Goal: Task Accomplishment & Management: Use online tool/utility

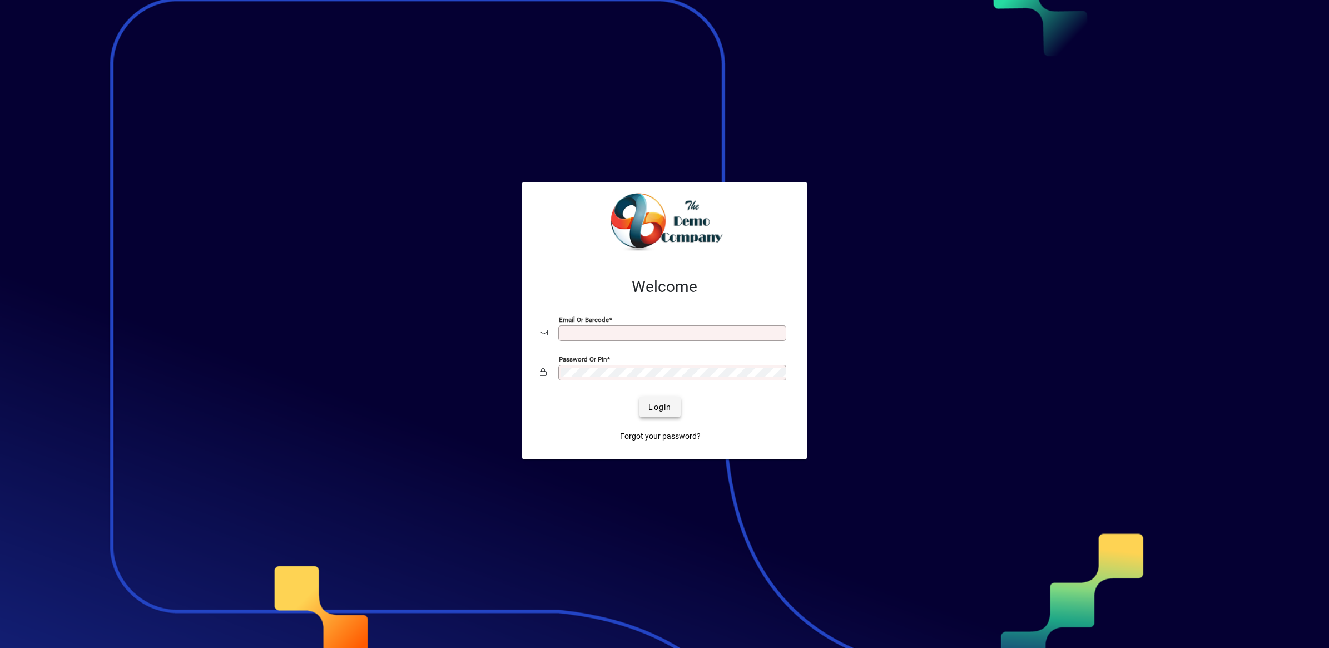
type input "**********"
click at [661, 412] on span "Login" at bounding box center [659, 408] width 23 height 12
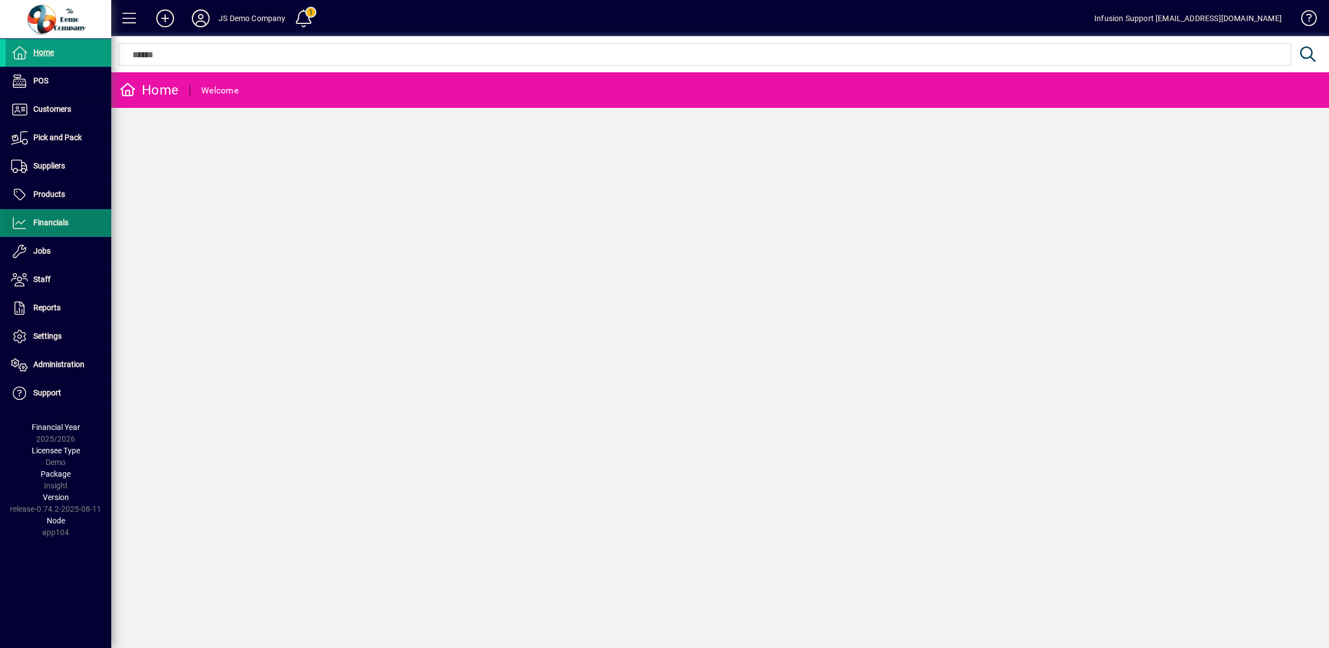
click at [50, 220] on span "Financials" at bounding box center [50, 222] width 35 height 9
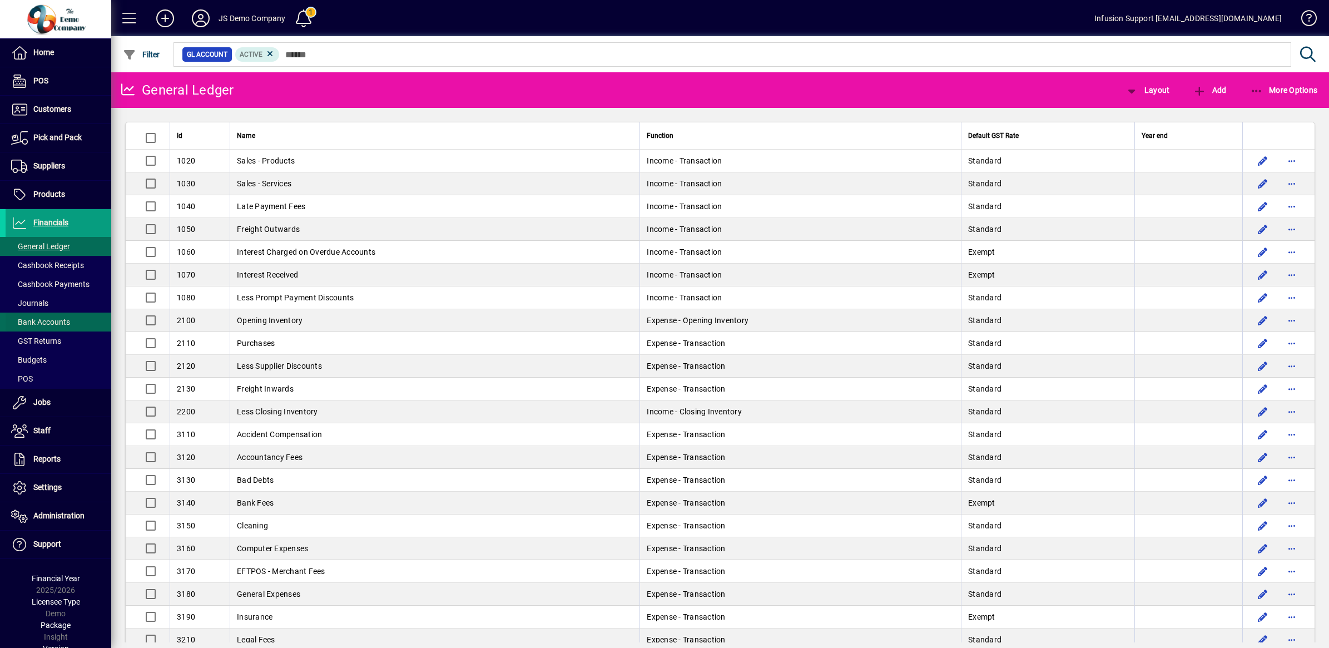
click at [48, 320] on span "Bank Accounts" at bounding box center [40, 322] width 59 height 9
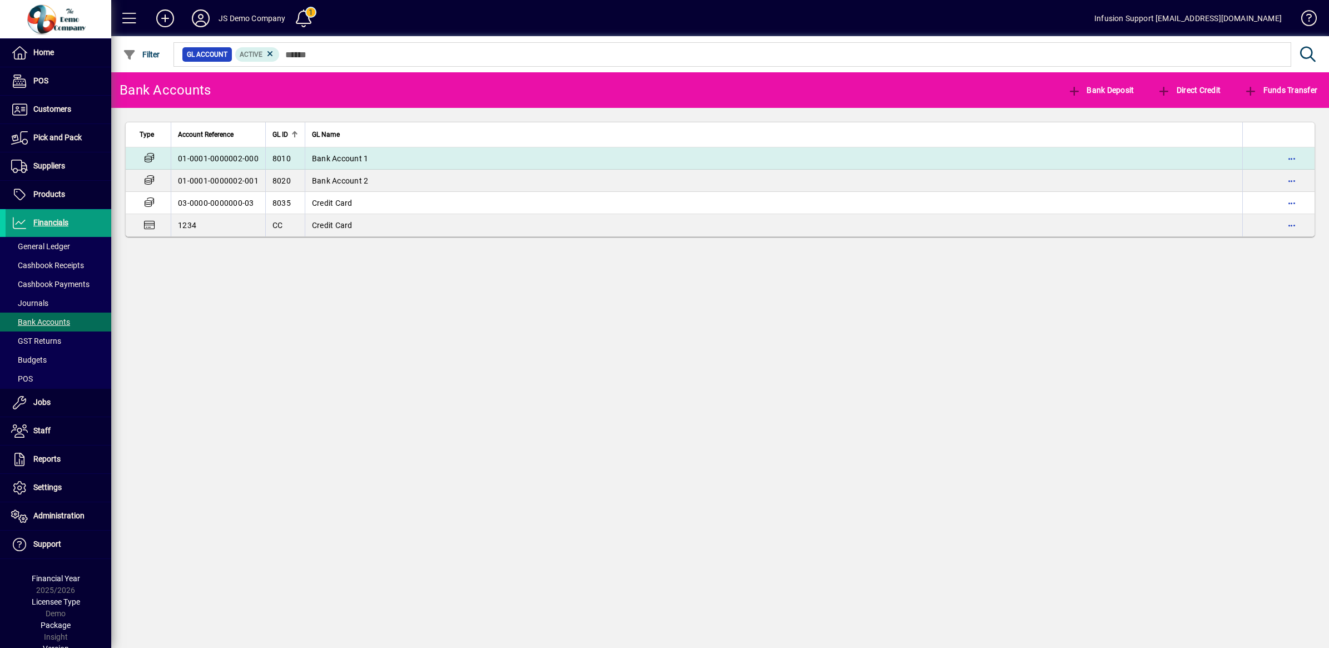
click at [223, 165] on td "01-0001-0000002-000" at bounding box center [218, 158] width 95 height 22
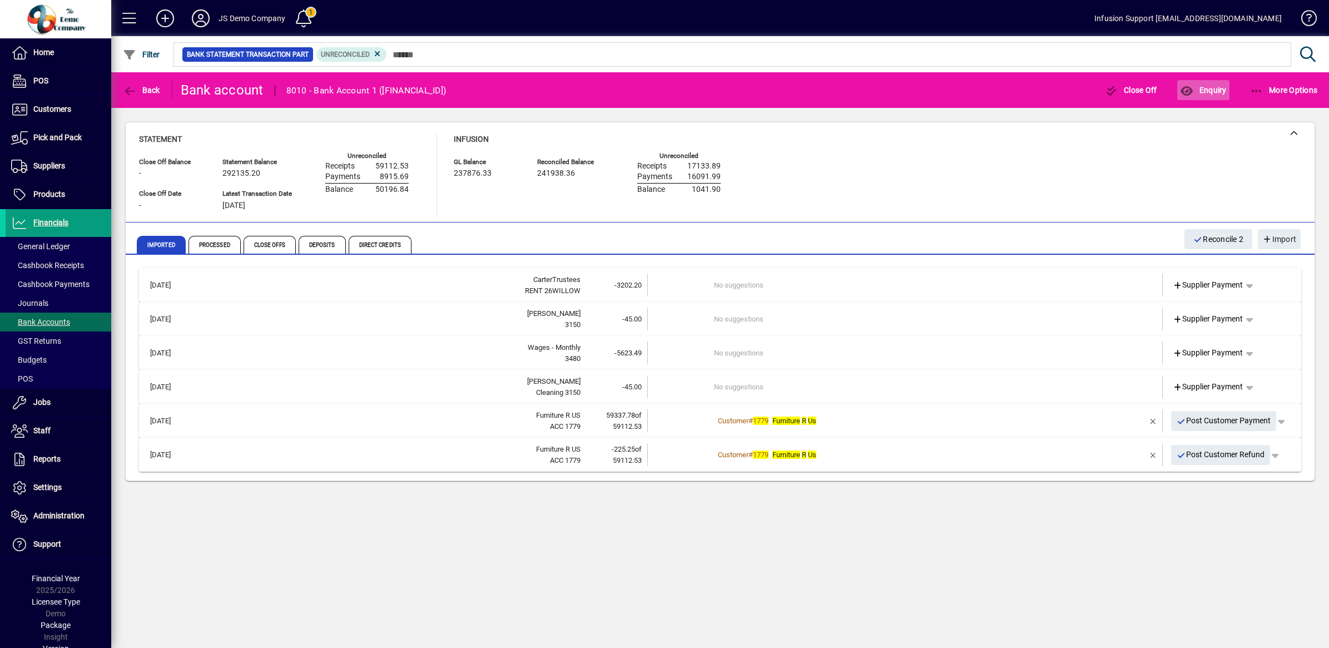
click at [1212, 82] on span "button" at bounding box center [1203, 90] width 52 height 27
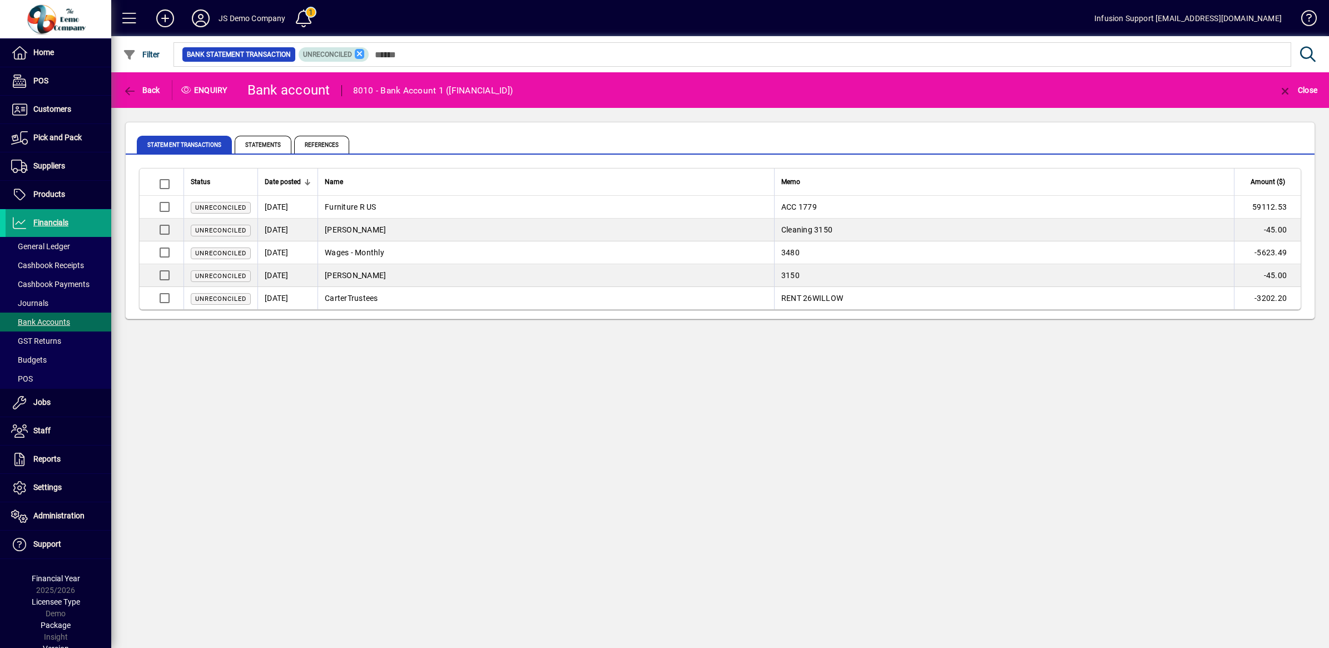
click at [361, 53] on icon at bounding box center [360, 54] width 10 height 10
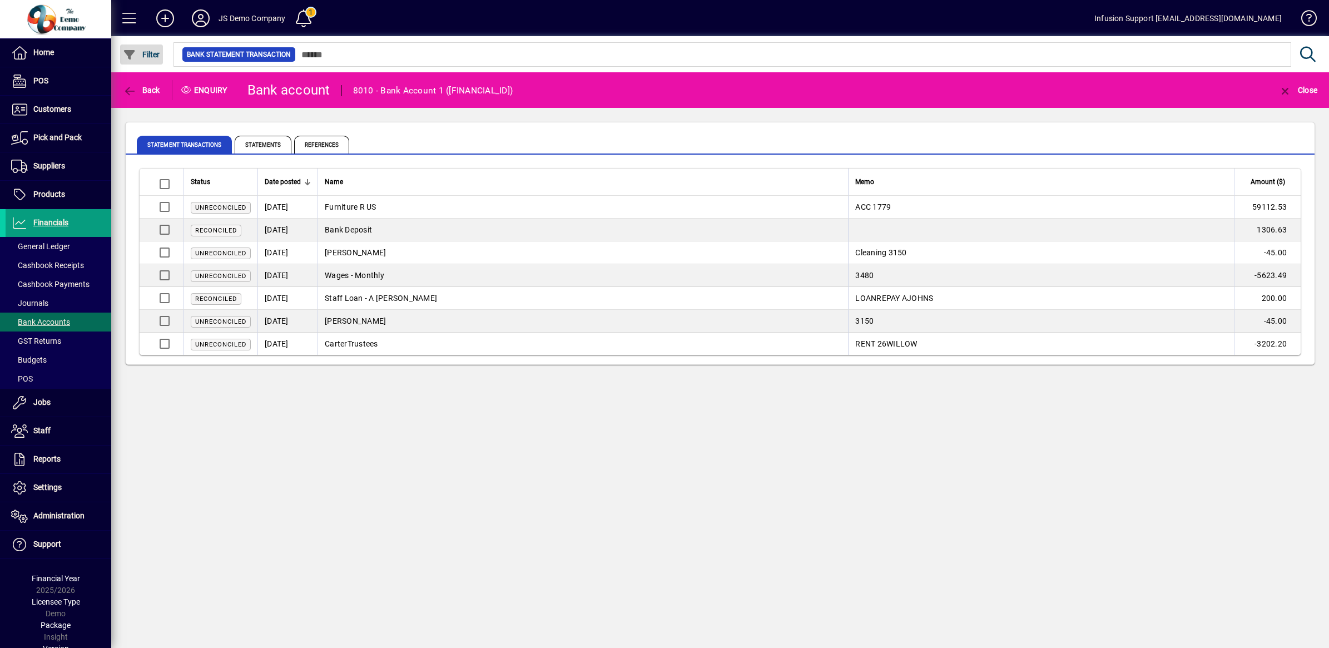
click at [141, 58] on span "button" at bounding box center [141, 54] width 43 height 27
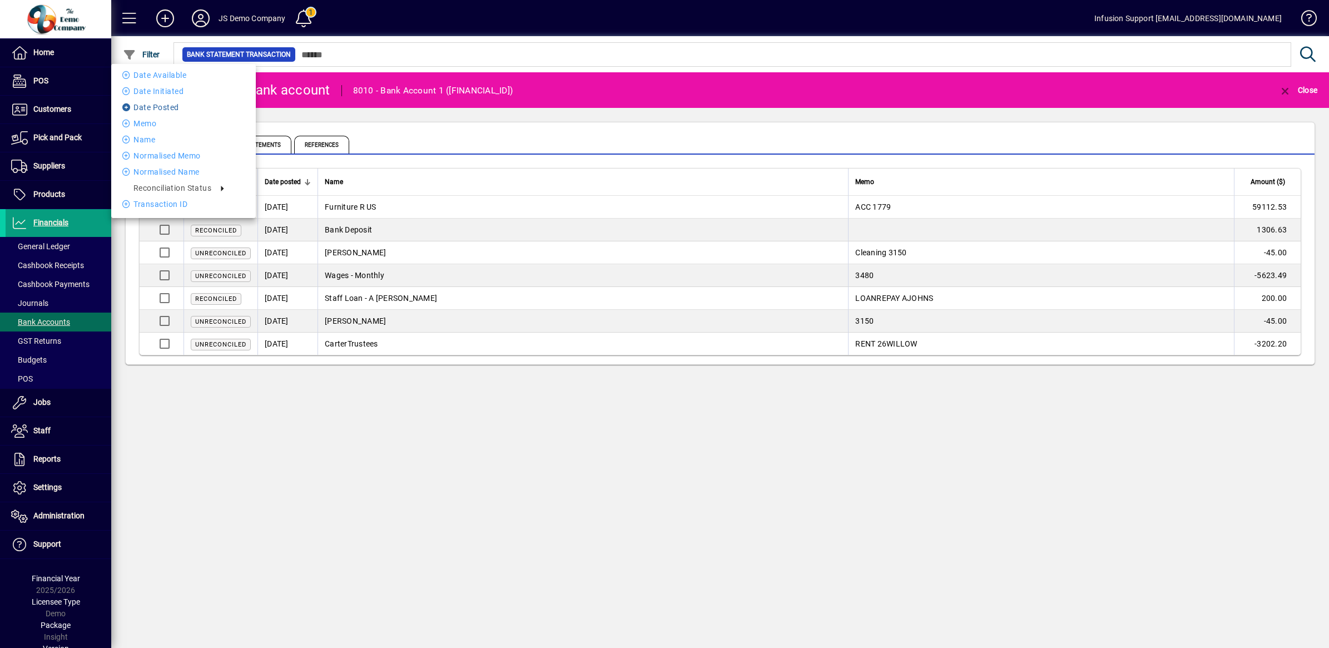
click at [156, 108] on li "Date Posted" at bounding box center [183, 107] width 145 height 13
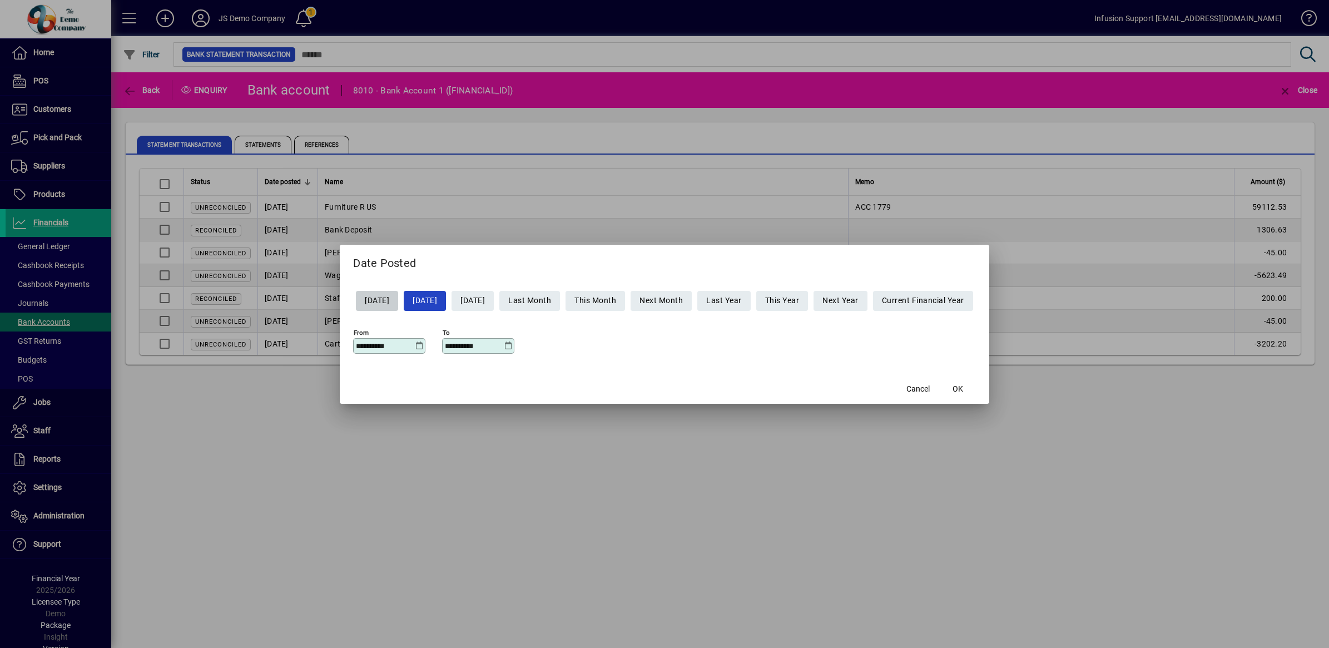
click at [365, 298] on span "[DATE]" at bounding box center [377, 300] width 24 height 18
type input "**********"
click at [963, 387] on span "OK" at bounding box center [958, 389] width 11 height 12
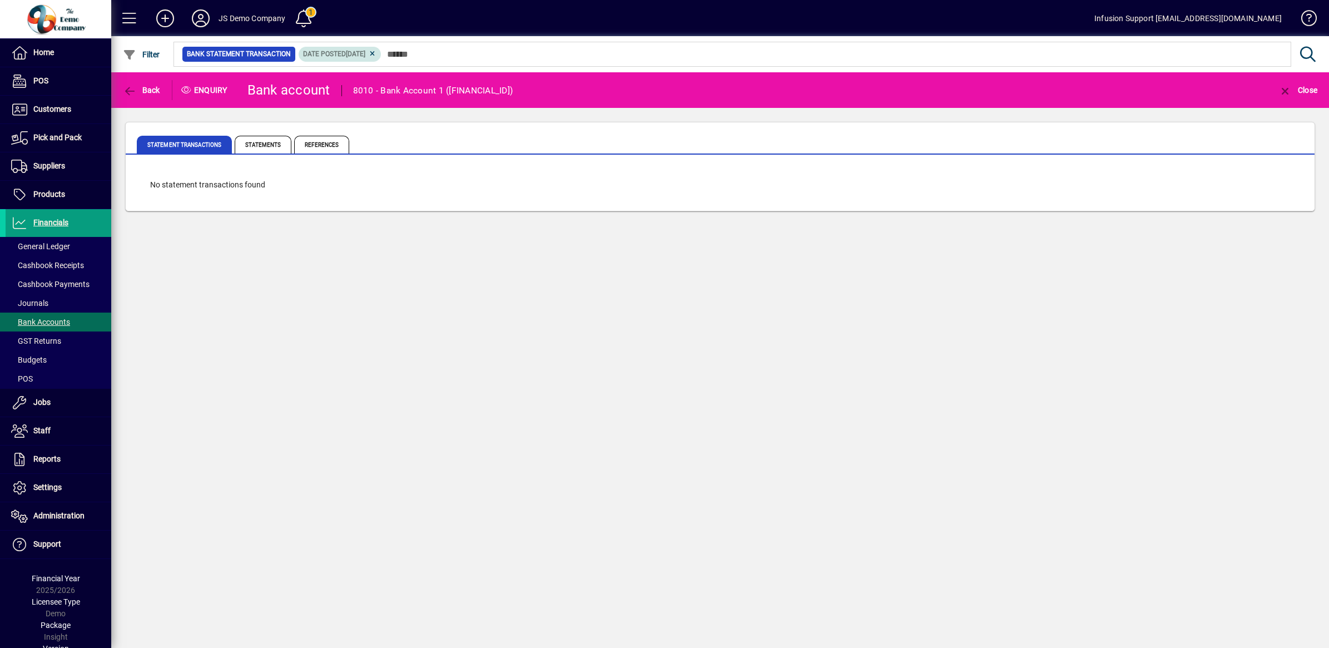
click at [377, 53] on icon at bounding box center [372, 54] width 8 height 7
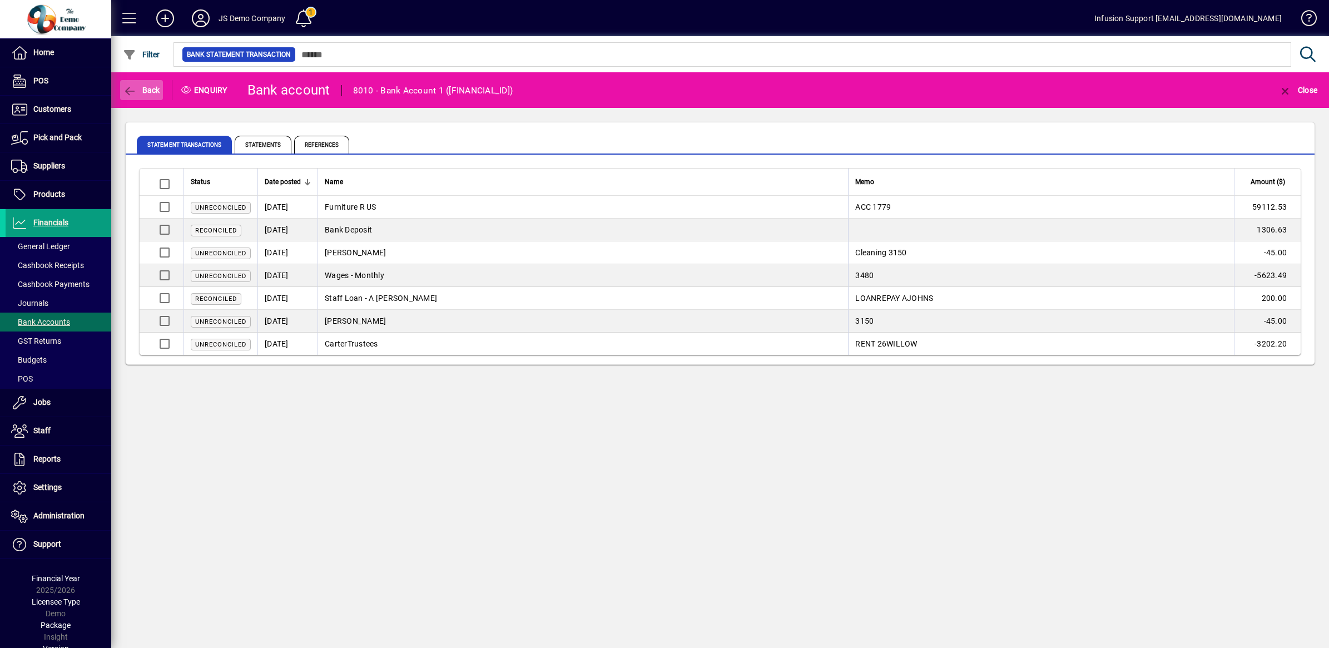
click at [134, 82] on span "button" at bounding box center [141, 90] width 43 height 27
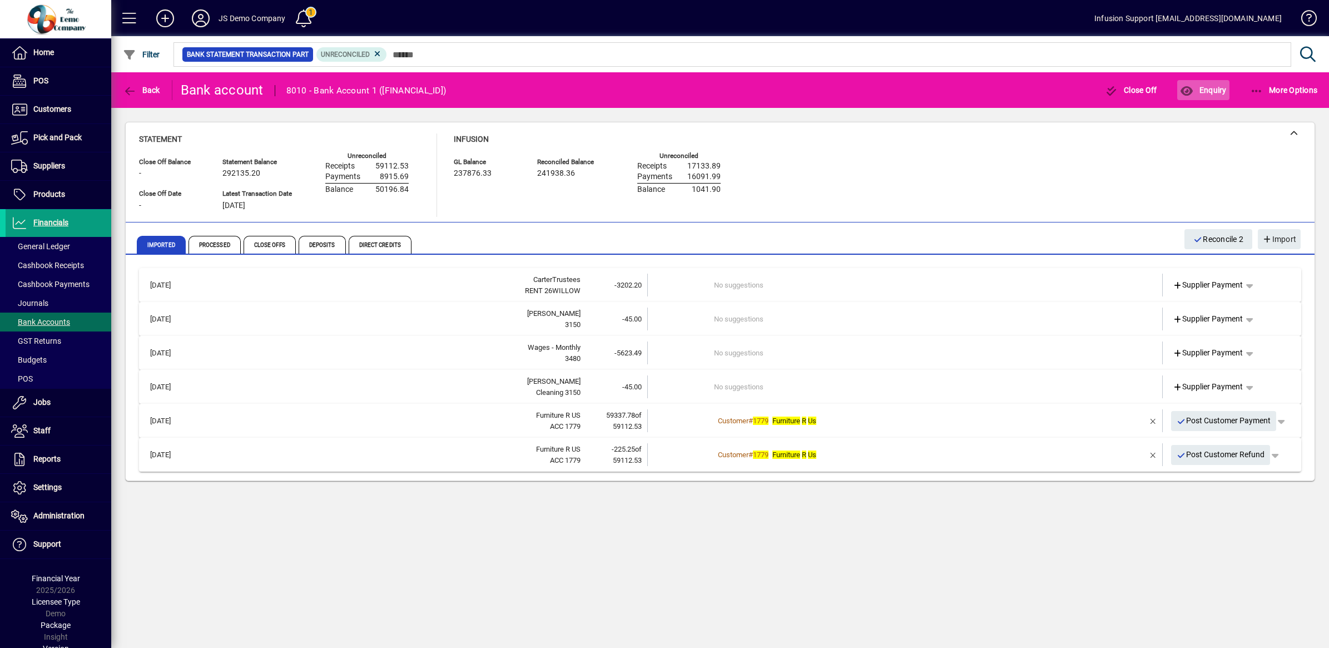
click at [1211, 90] on span "Enquiry" at bounding box center [1203, 90] width 46 height 9
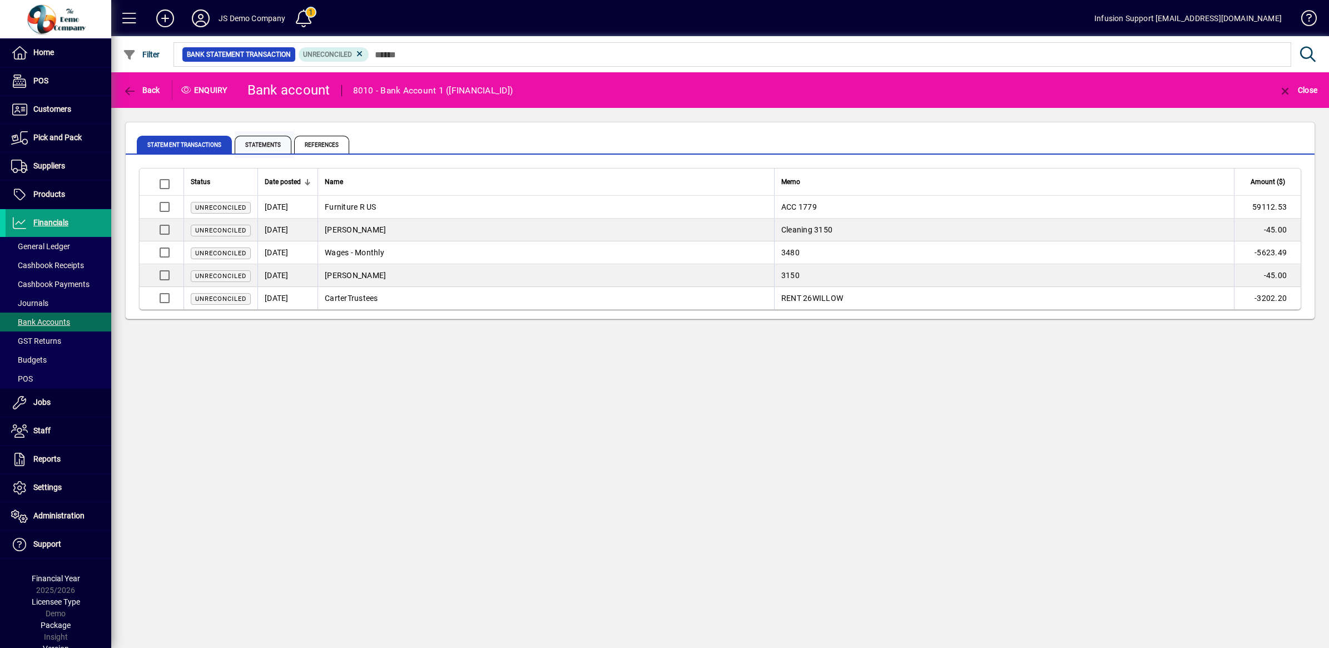
click at [259, 138] on span "Statements" at bounding box center [263, 145] width 57 height 18
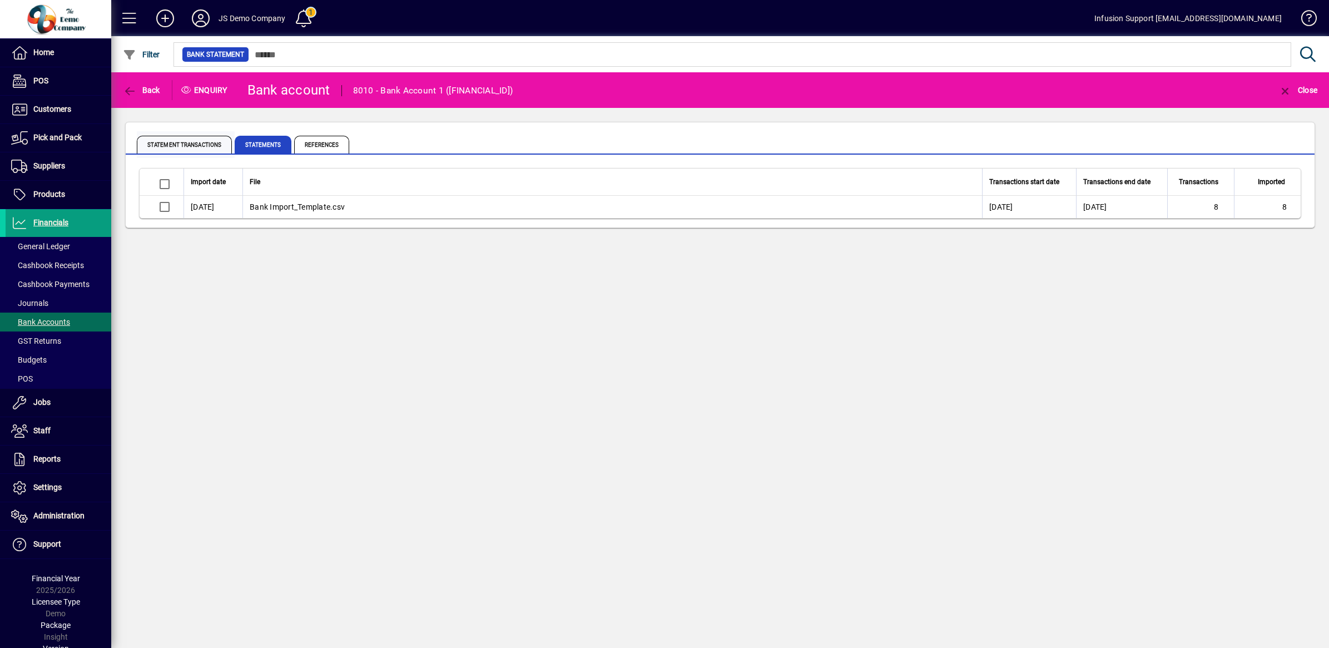
click at [179, 140] on span "Statement Transactions" at bounding box center [184, 145] width 95 height 18
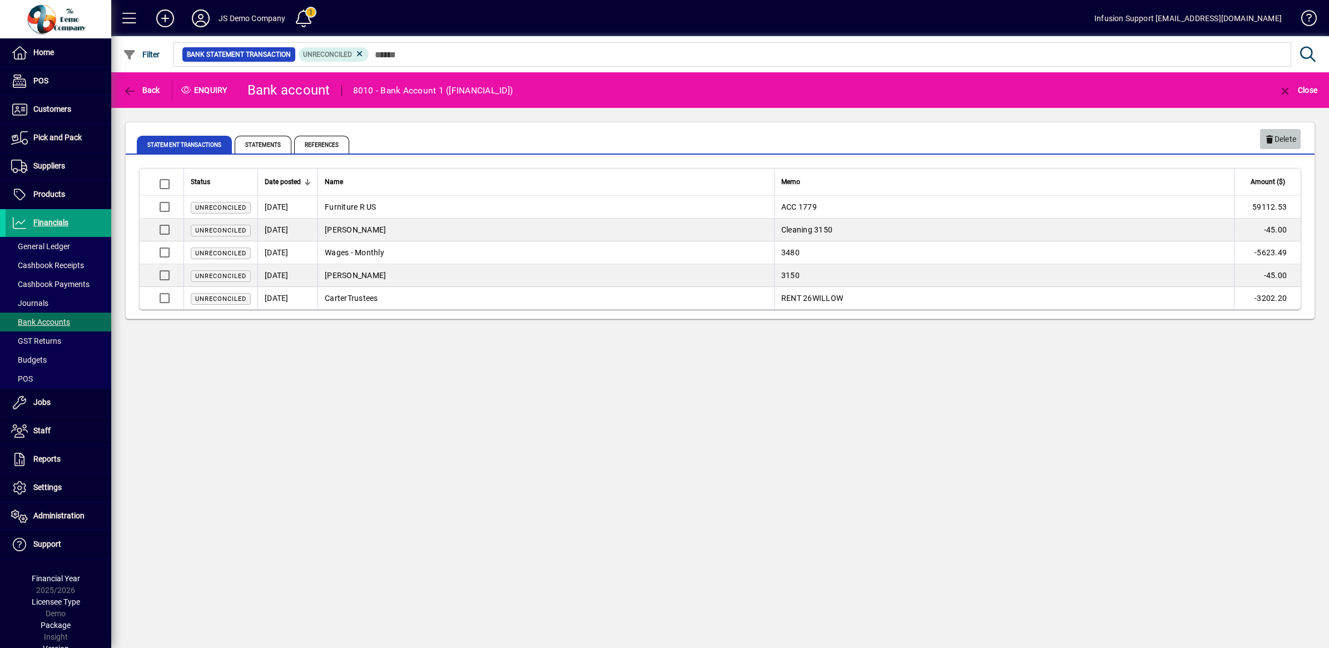
click at [1280, 138] on span "Delete" at bounding box center [1281, 139] width 32 height 18
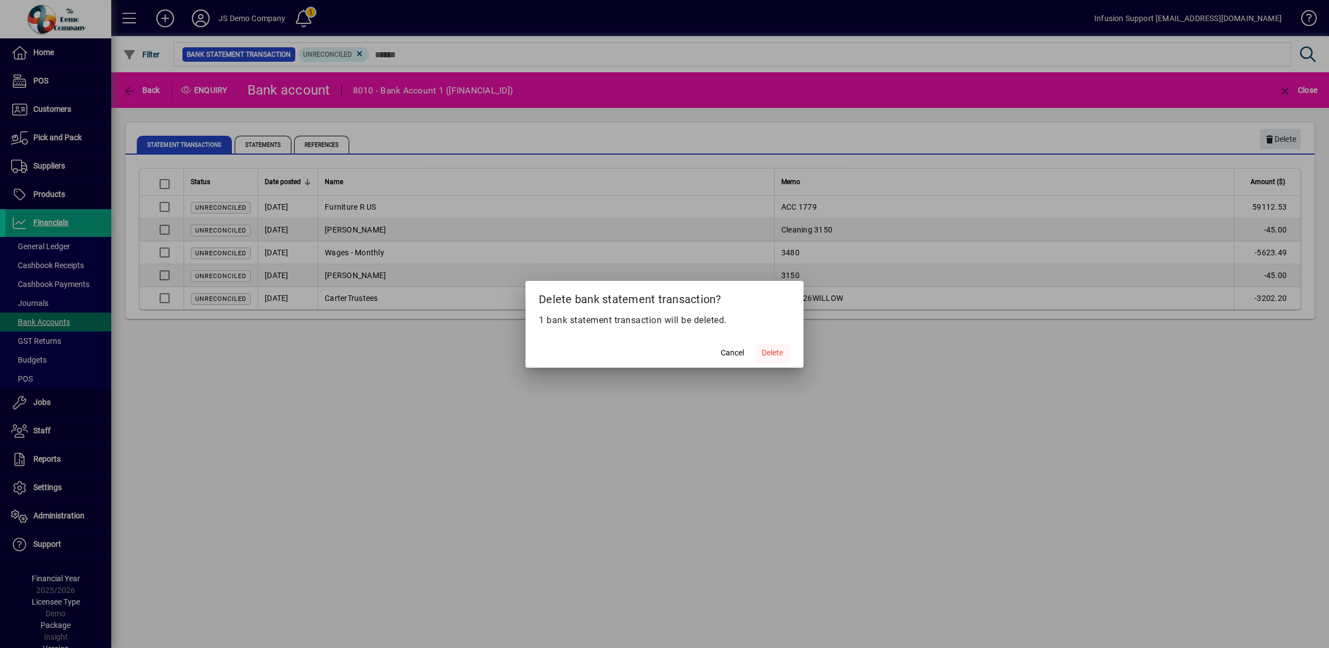
click at [779, 352] on span "Delete" at bounding box center [772, 353] width 21 height 12
